Goal: Information Seeking & Learning: Learn about a topic

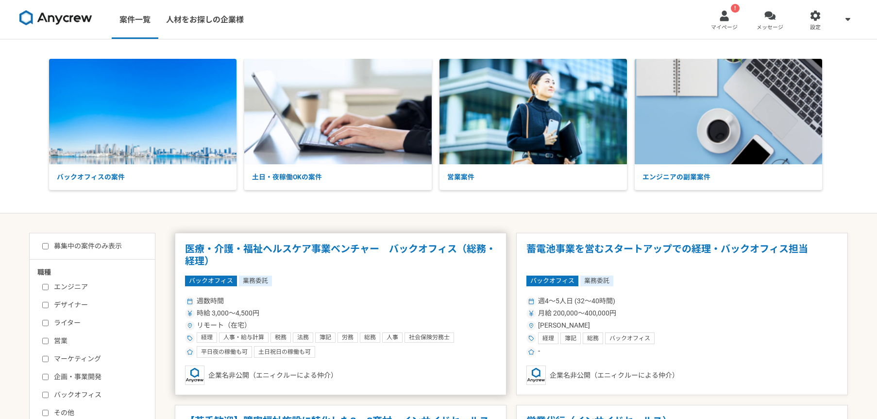
click at [339, 295] on div "週数時間 時給 3,000〜4,500円 リモート（在宅） 経理 人事・給与計算 税務 法務 簿記 労務 総務 人事 社会保険労務士 バックオフィス 勤怠管理…" at bounding box center [340, 326] width 311 height 64
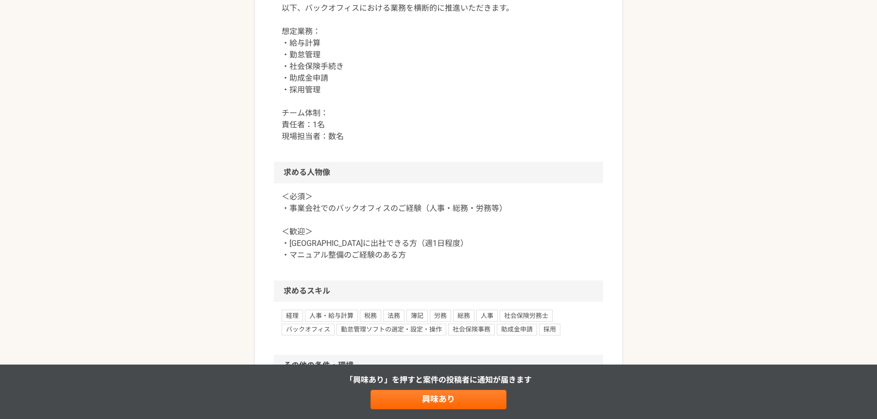
scroll to position [500, 0]
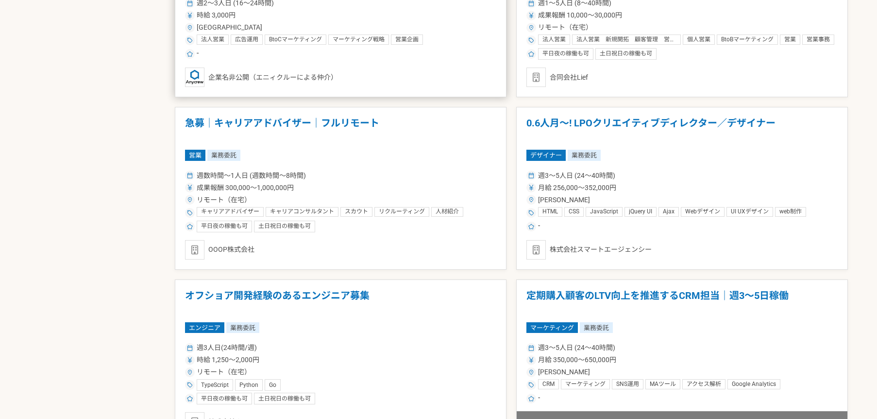
scroll to position [816, 0]
